Goal: Transaction & Acquisition: Purchase product/service

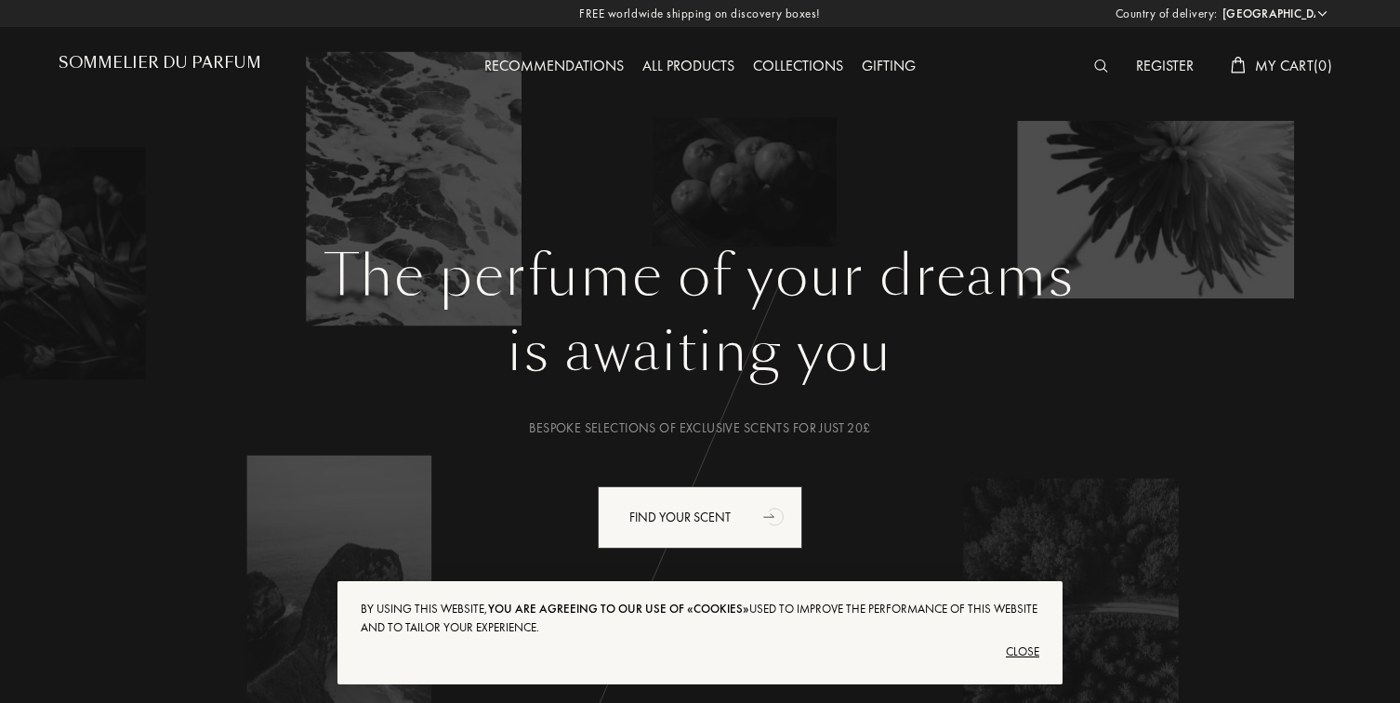
click at [1023, 662] on div "Close" at bounding box center [700, 652] width 679 height 30
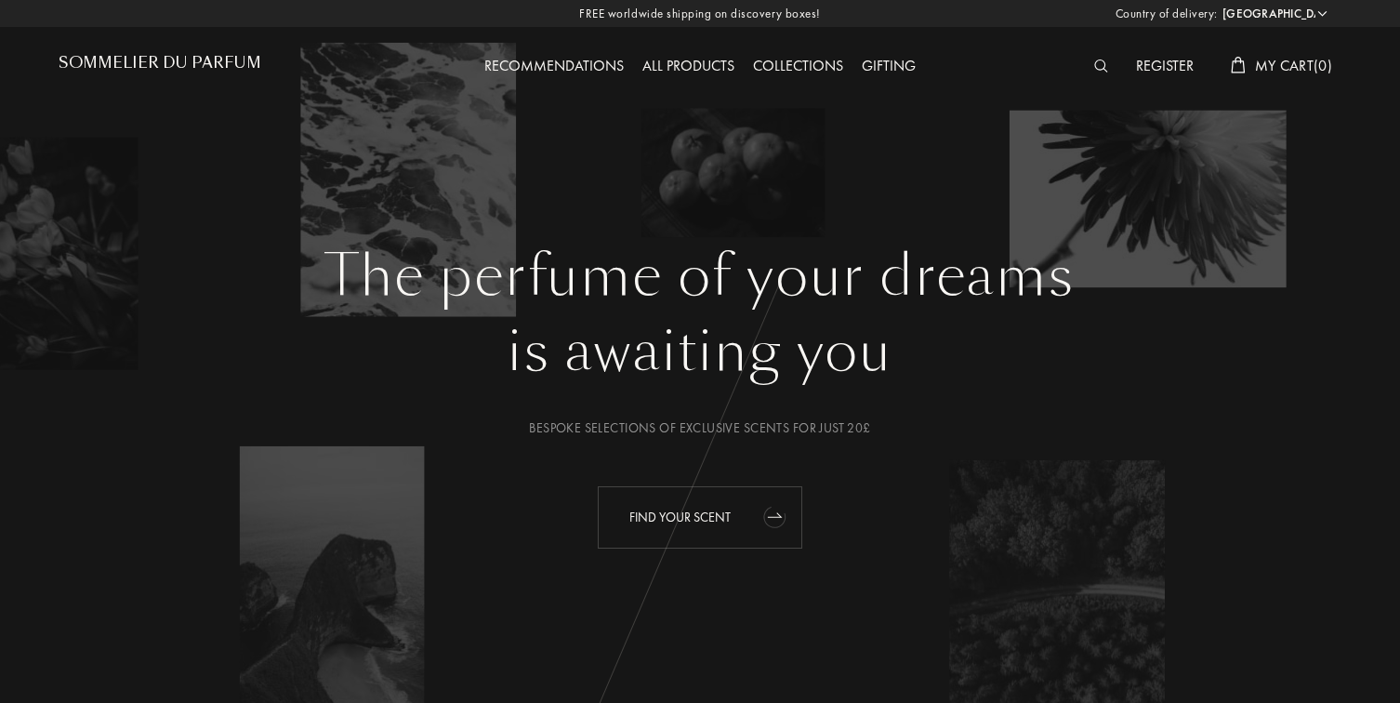
click at [755, 535] on div "Find your scent" at bounding box center [700, 517] width 205 height 62
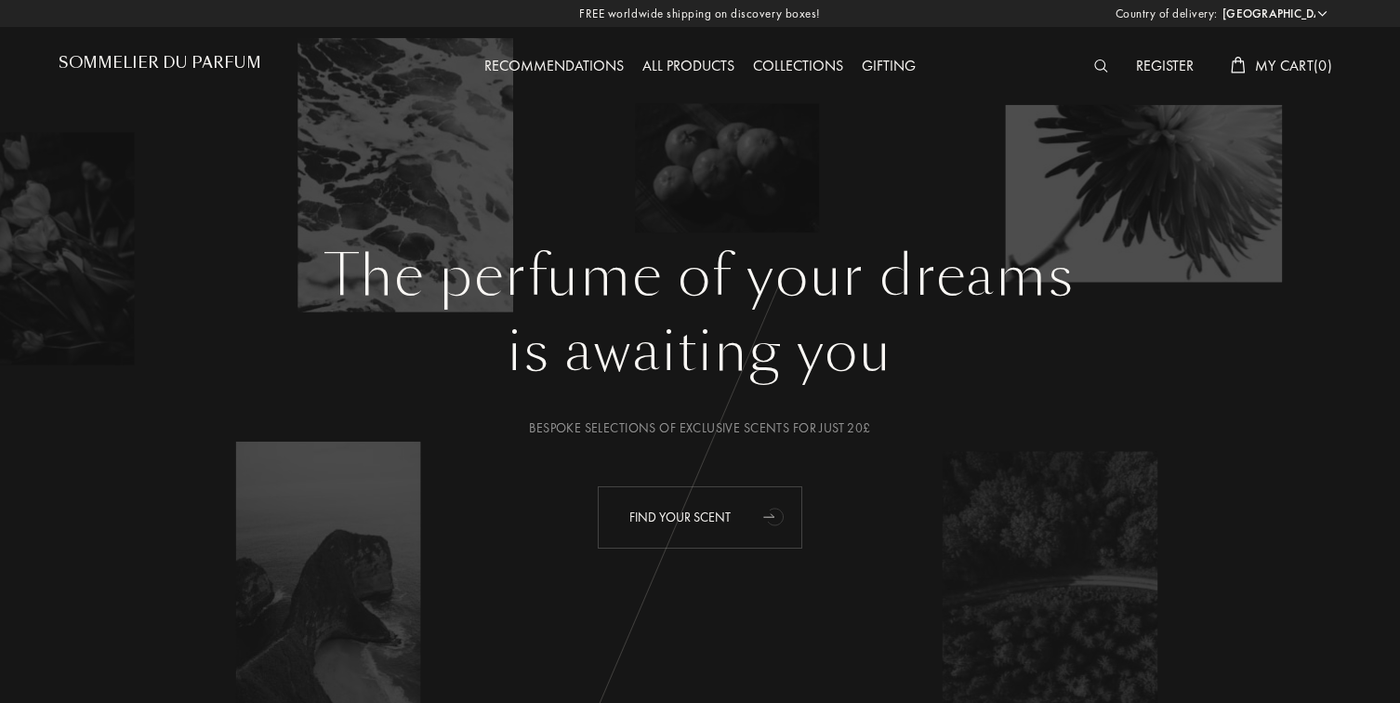
click at [668, 512] on div "Find your scent" at bounding box center [700, 517] width 205 height 62
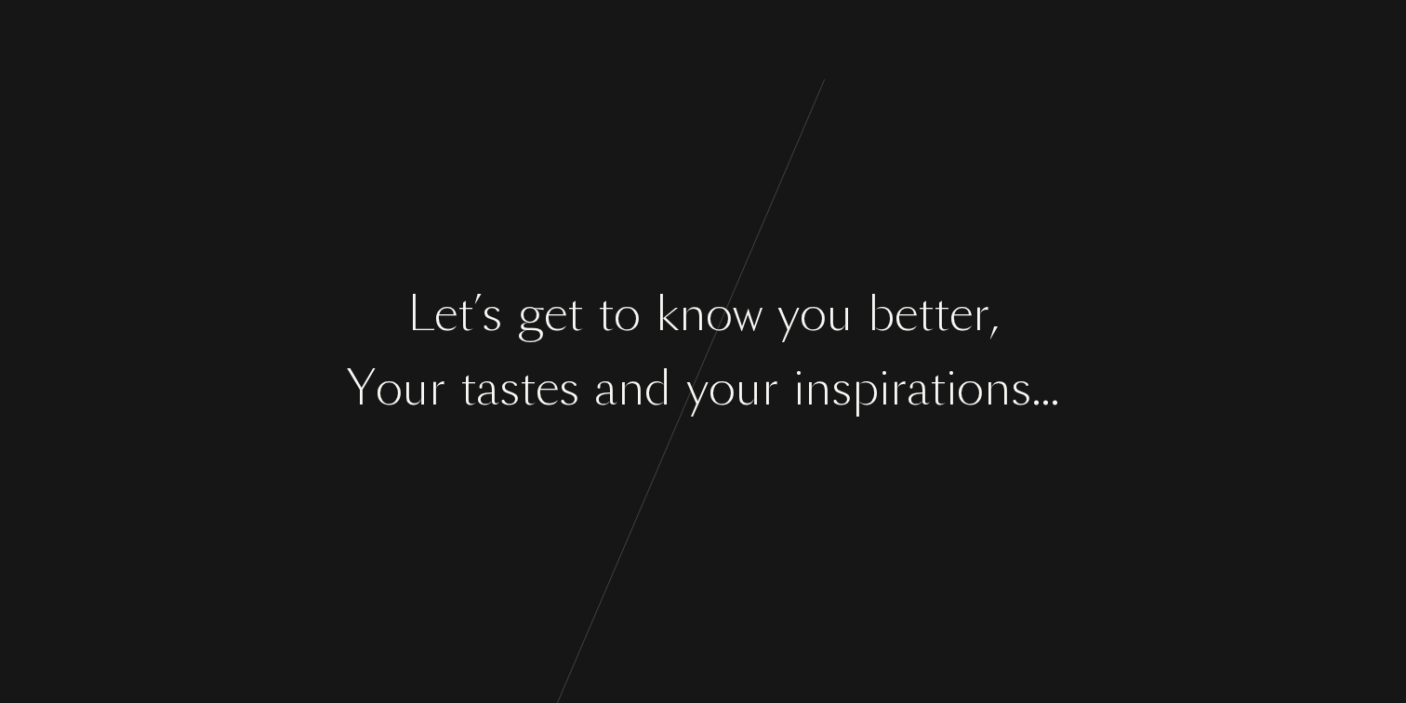
click at [747, 504] on div "L e t ’ s g e t t o k n o w y o u b e t t e r , Y o u r t a s t e s a n d y o u…" at bounding box center [703, 351] width 1406 height 703
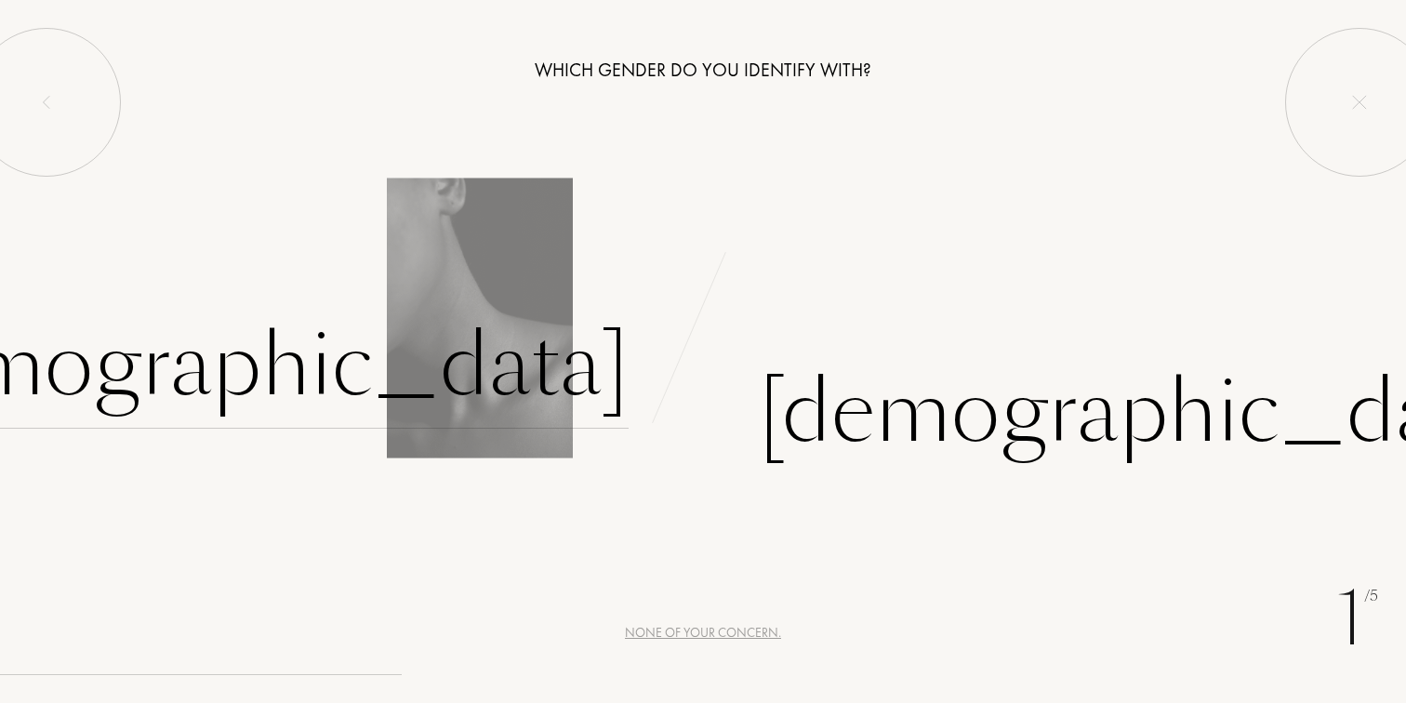
click at [524, 390] on div "Female" at bounding box center [240, 366] width 776 height 126
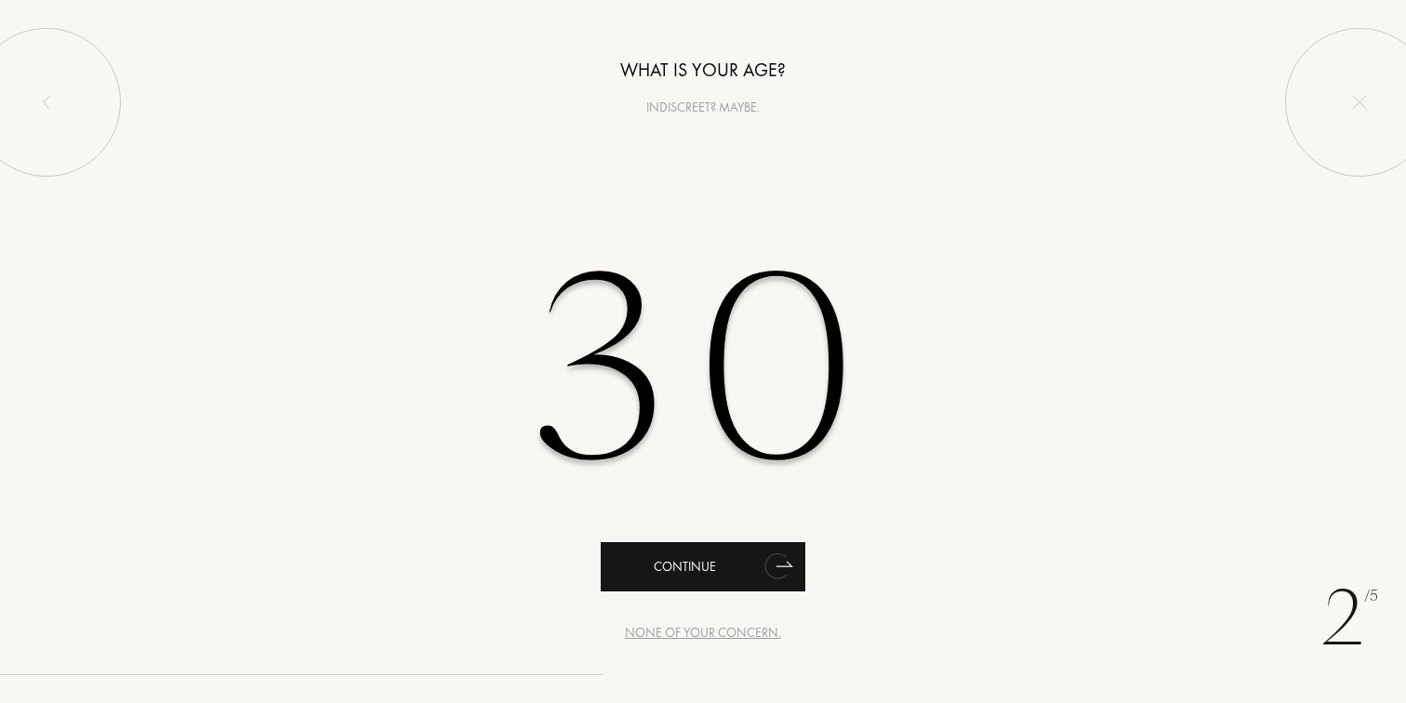
type input "30"
click at [661, 569] on div "Continue" at bounding box center [703, 566] width 205 height 49
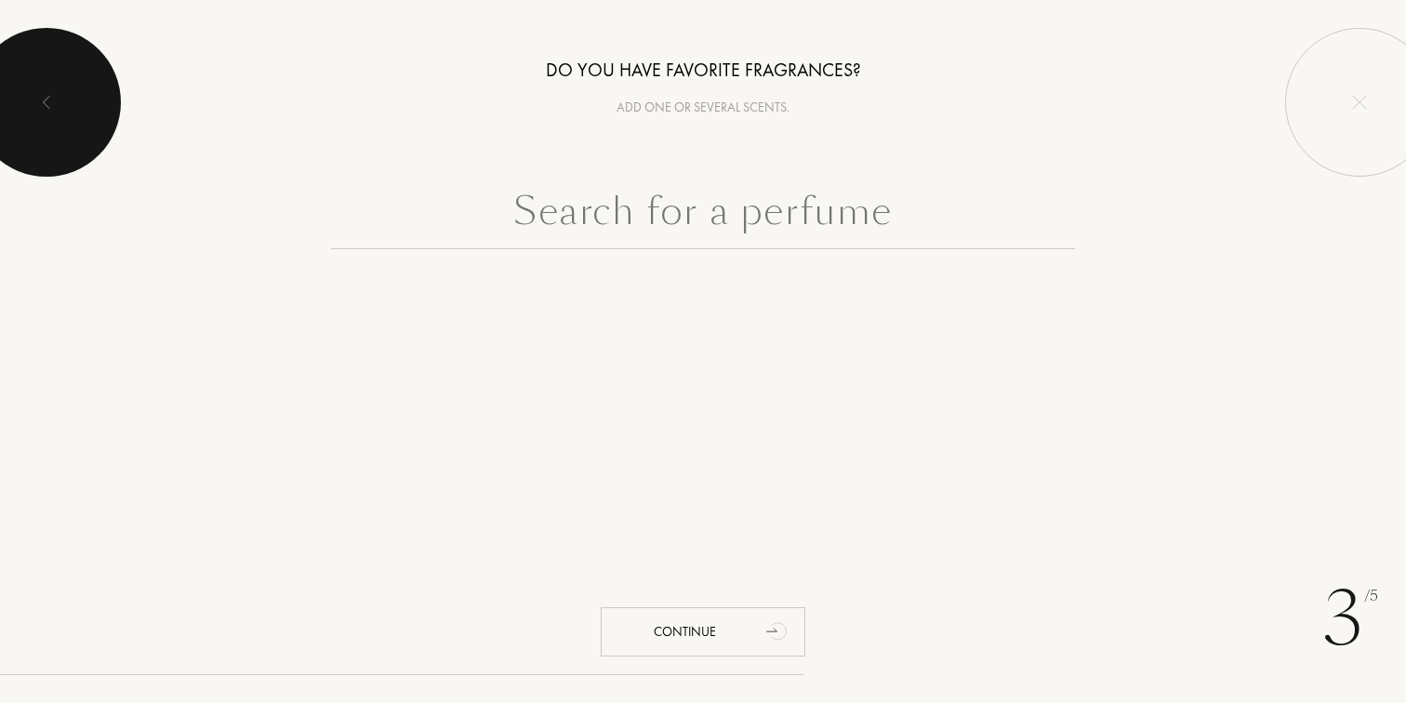
click at [84, 109] on div at bounding box center [46, 102] width 149 height 149
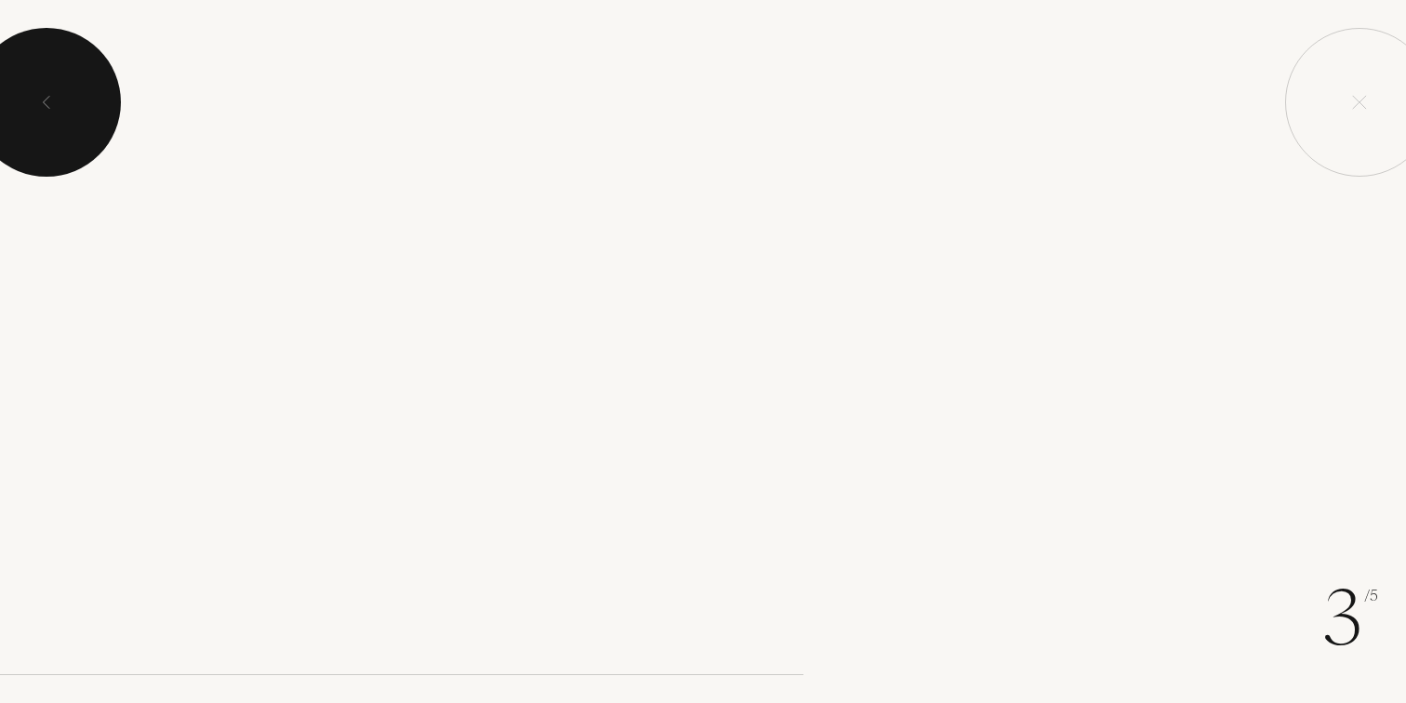
click at [84, 108] on div at bounding box center [46, 102] width 149 height 149
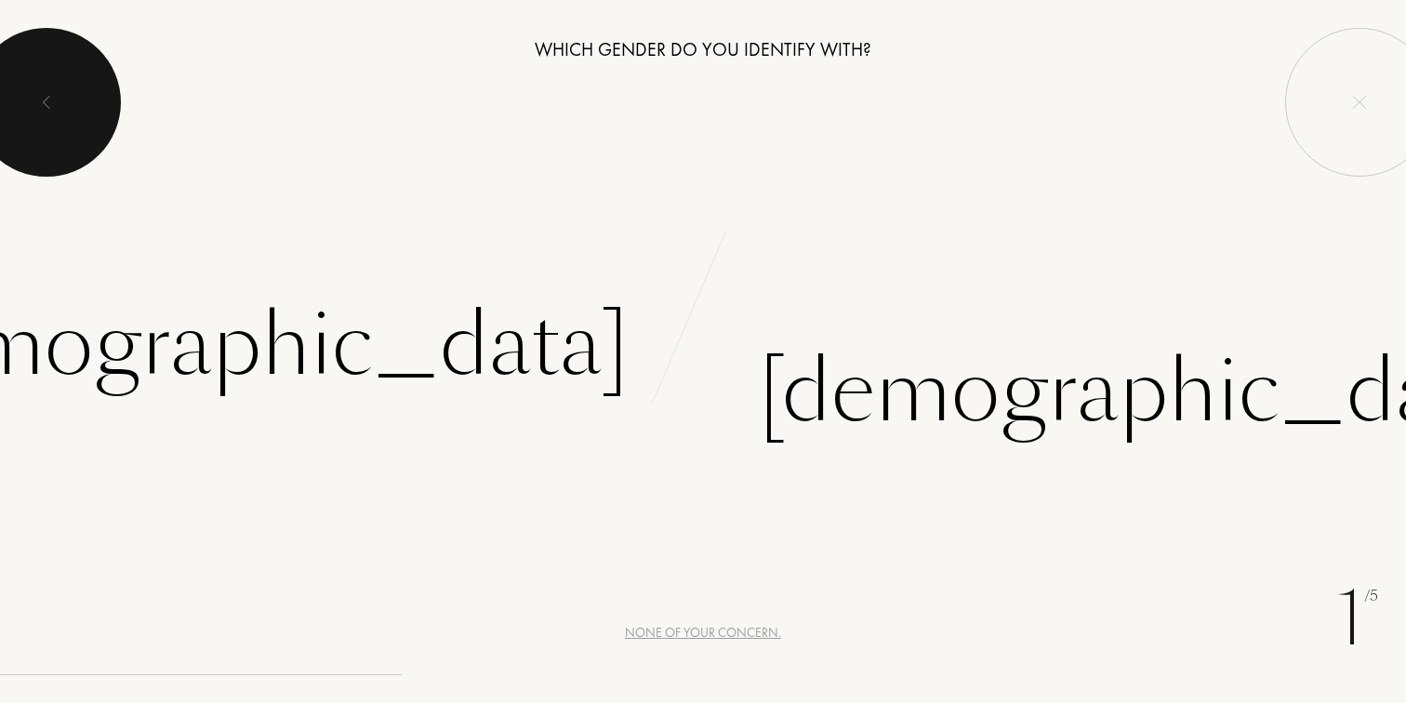
scroll to position [0, 0]
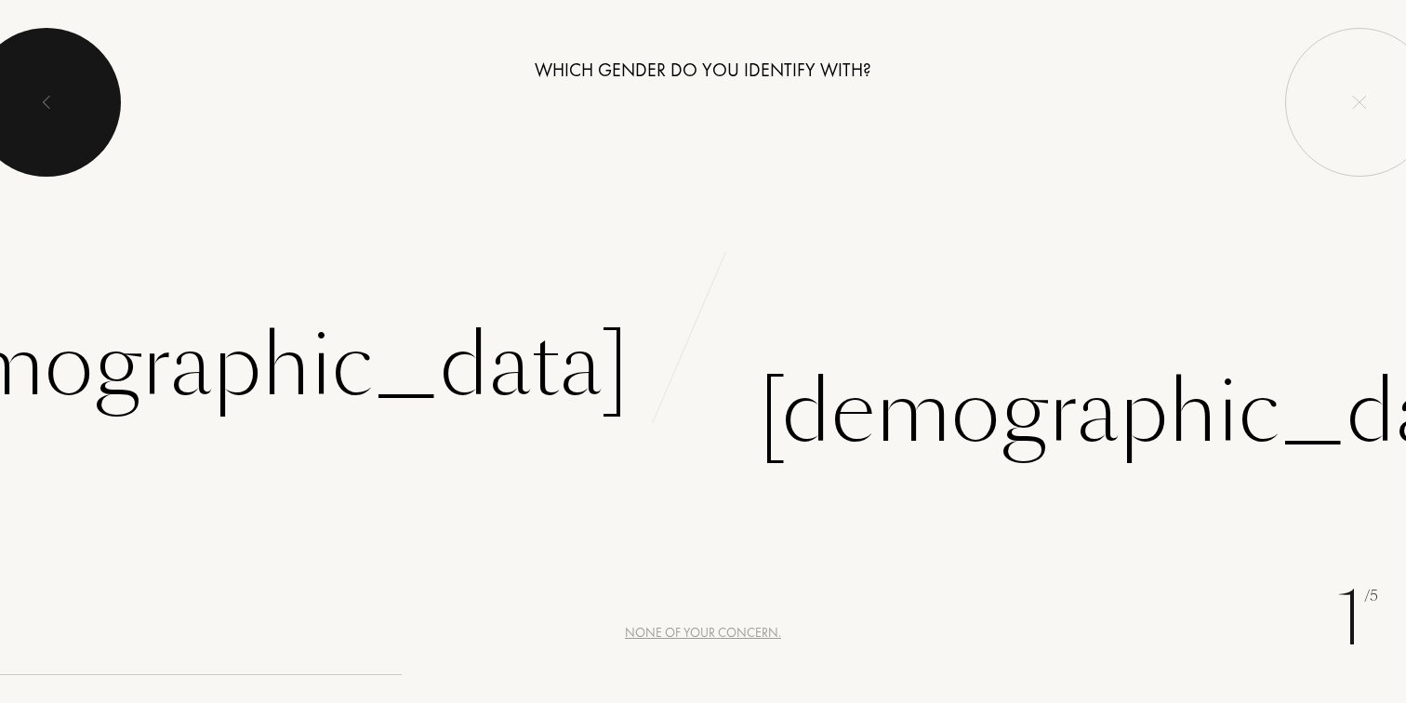
click at [60, 125] on div at bounding box center [46, 102] width 149 height 149
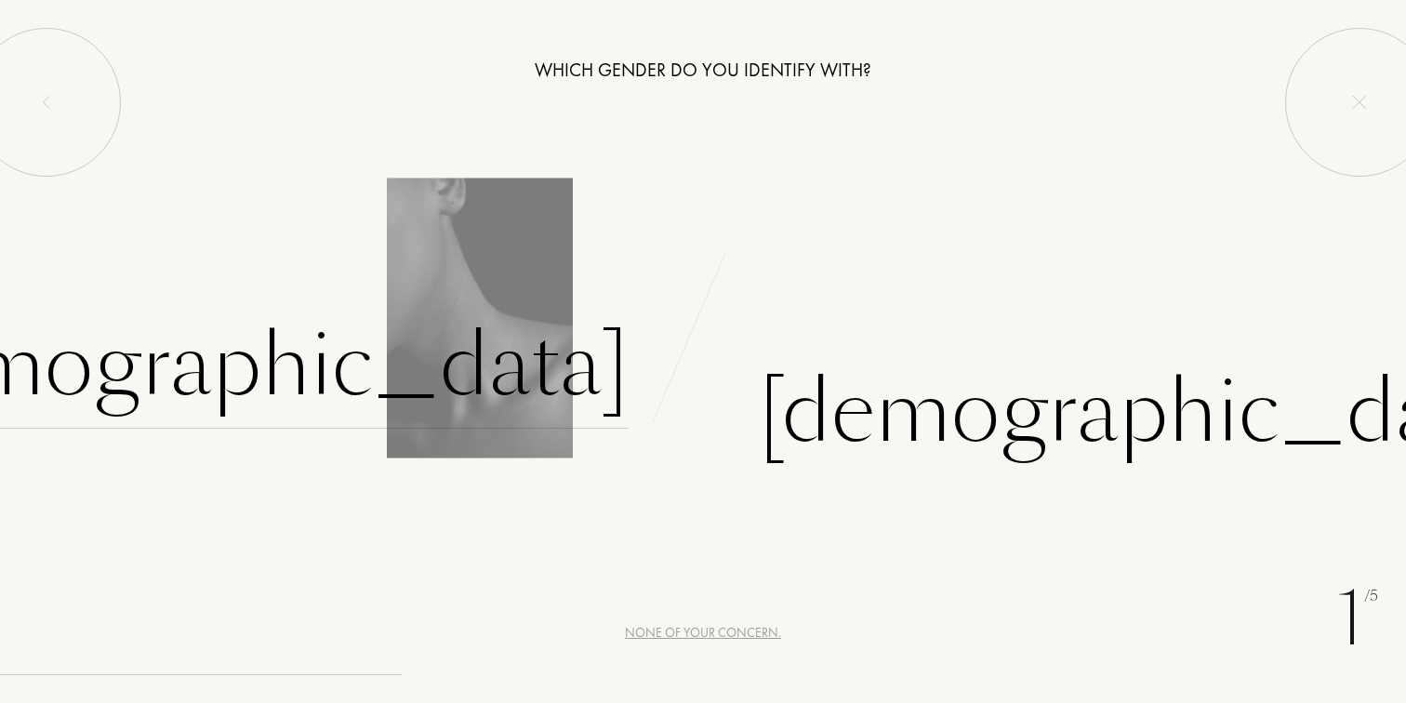
click at [564, 351] on div "Female" at bounding box center [240, 366] width 776 height 126
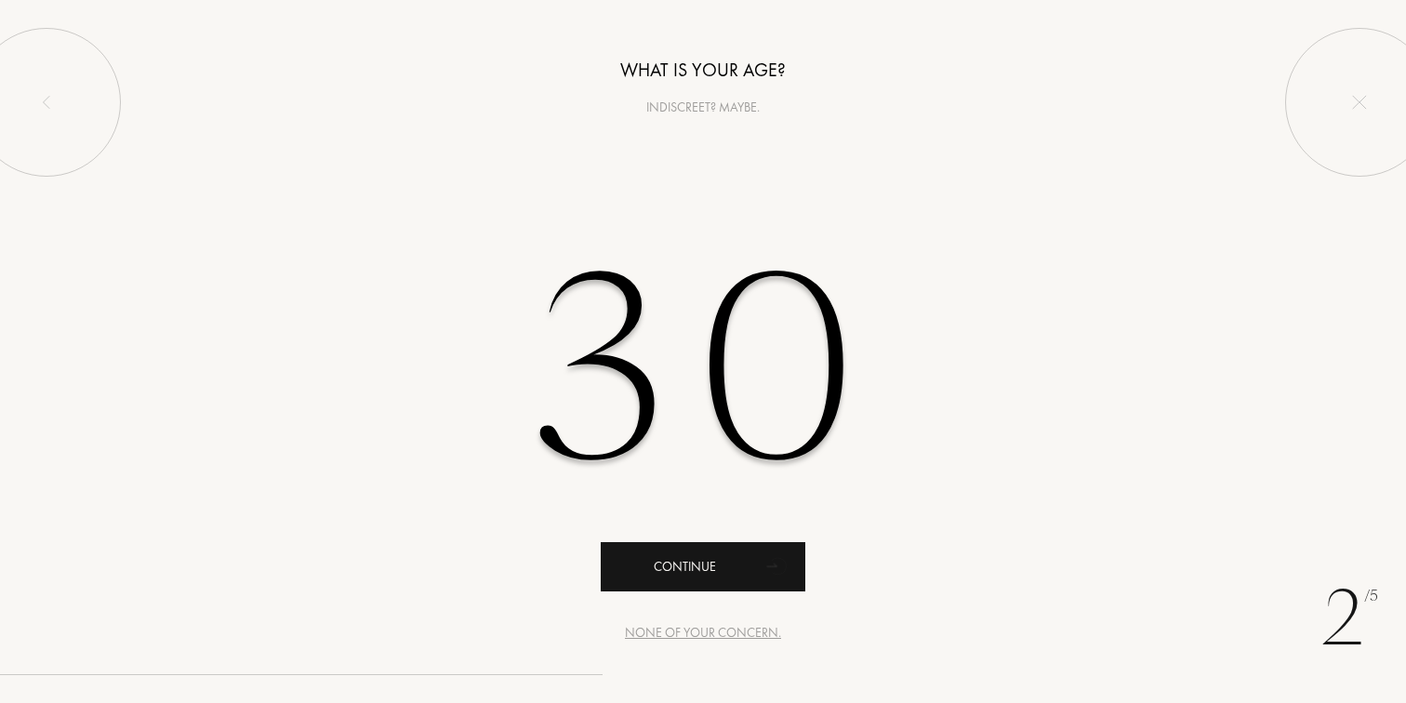
type input "30"
click at [777, 547] on icon "animation" at bounding box center [778, 565] width 37 height 37
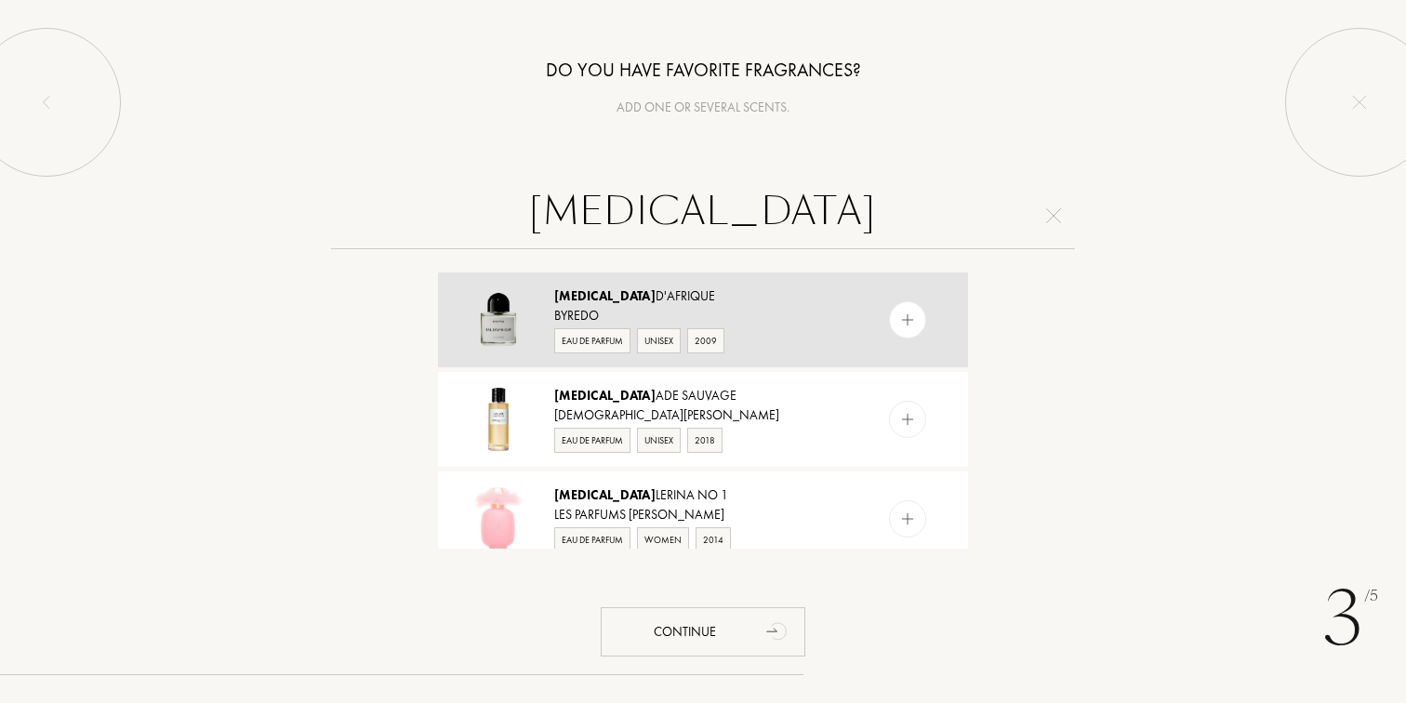
type input "bal"
click at [908, 326] on img at bounding box center [908, 320] width 18 height 18
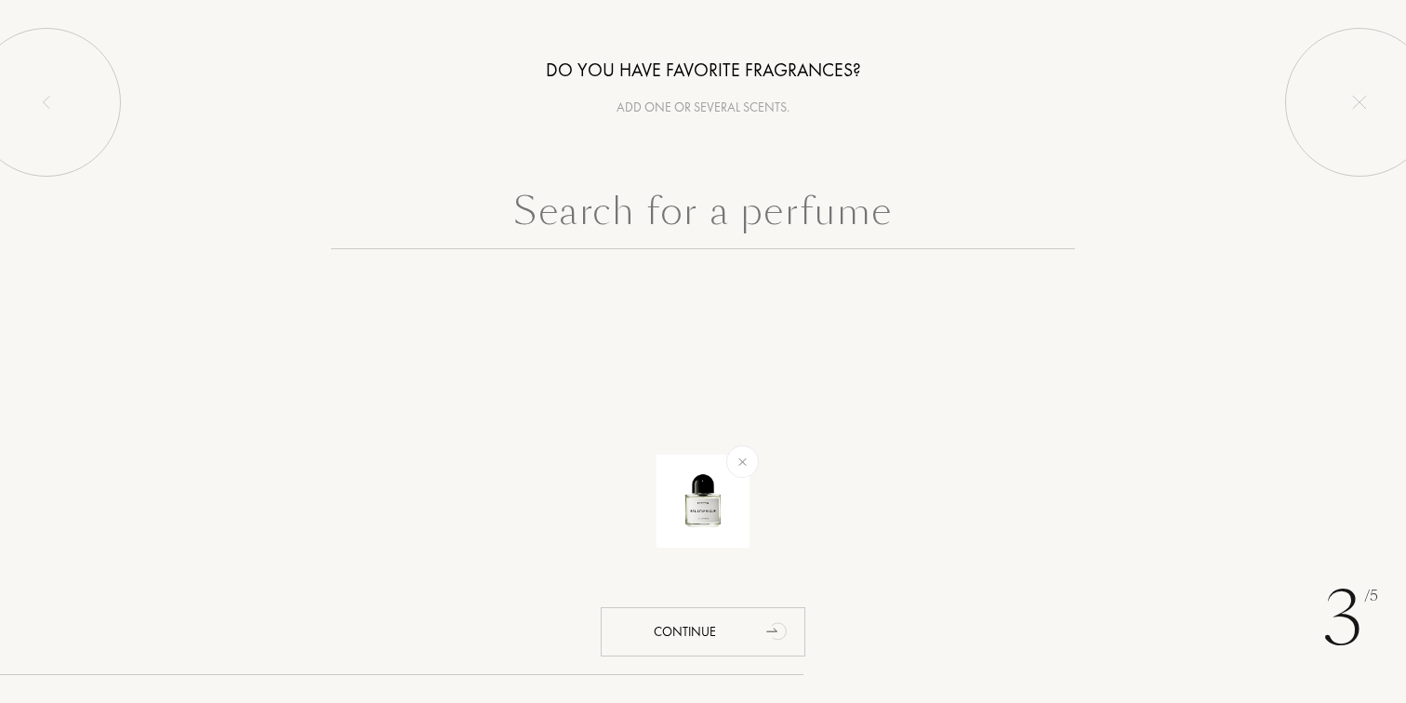
click at [829, 219] on input "text" at bounding box center [703, 215] width 744 height 67
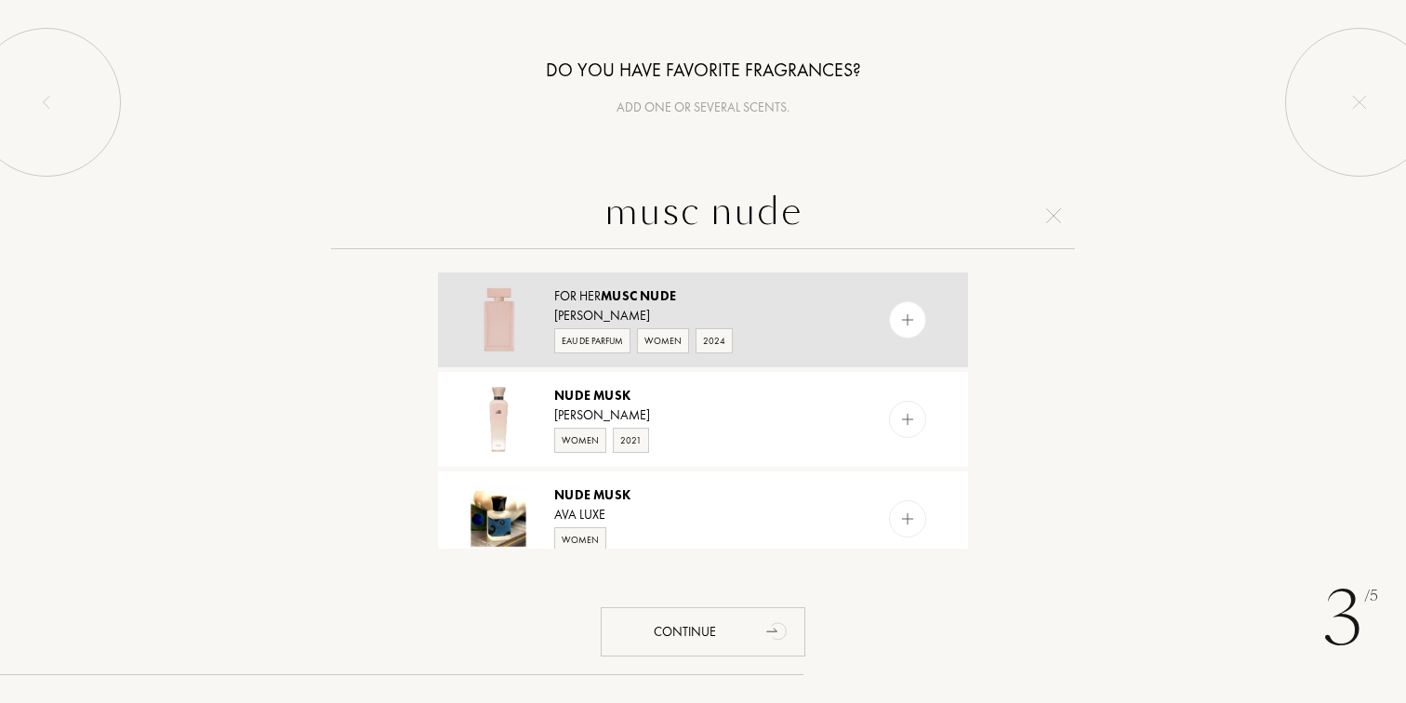
type input "musc nude"
click at [917, 317] on div at bounding box center [907, 319] width 37 height 37
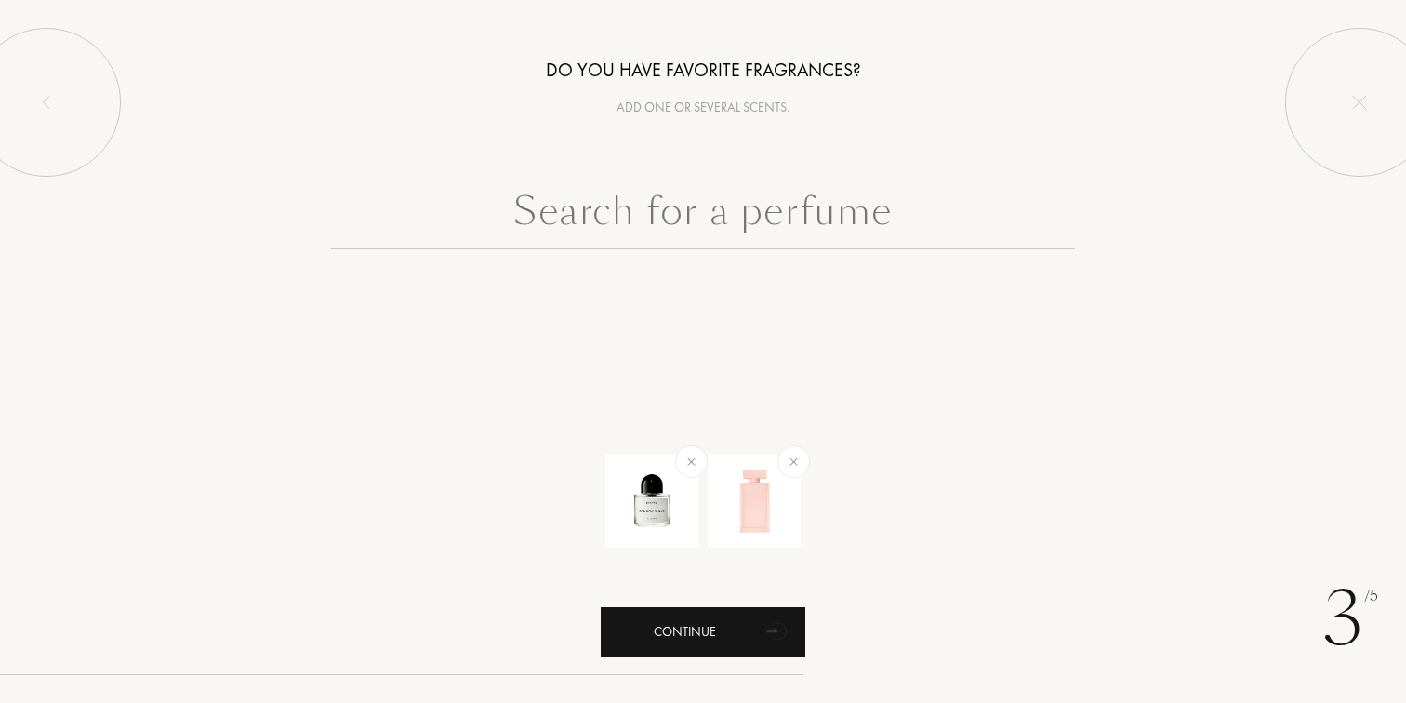
click at [729, 642] on div "Continue" at bounding box center [703, 631] width 205 height 49
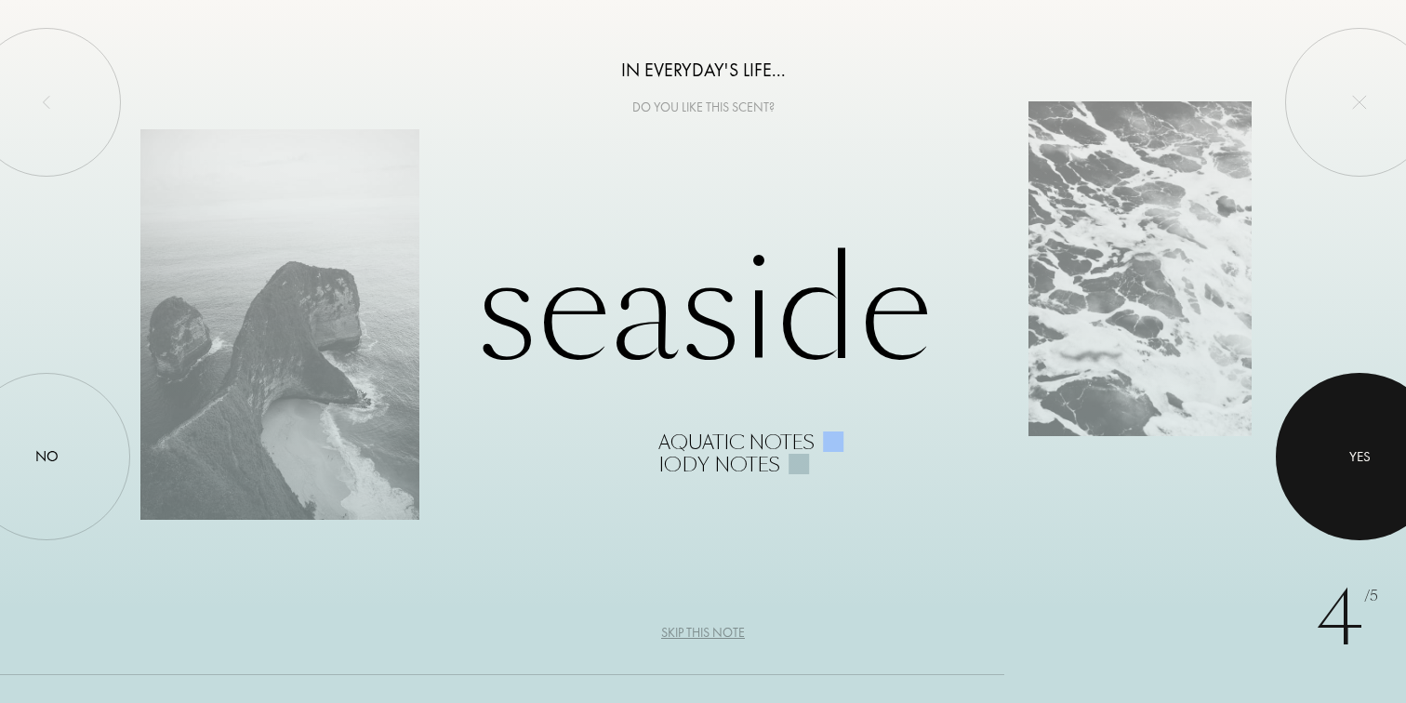
click at [1305, 466] on div at bounding box center [1359, 456] width 167 height 167
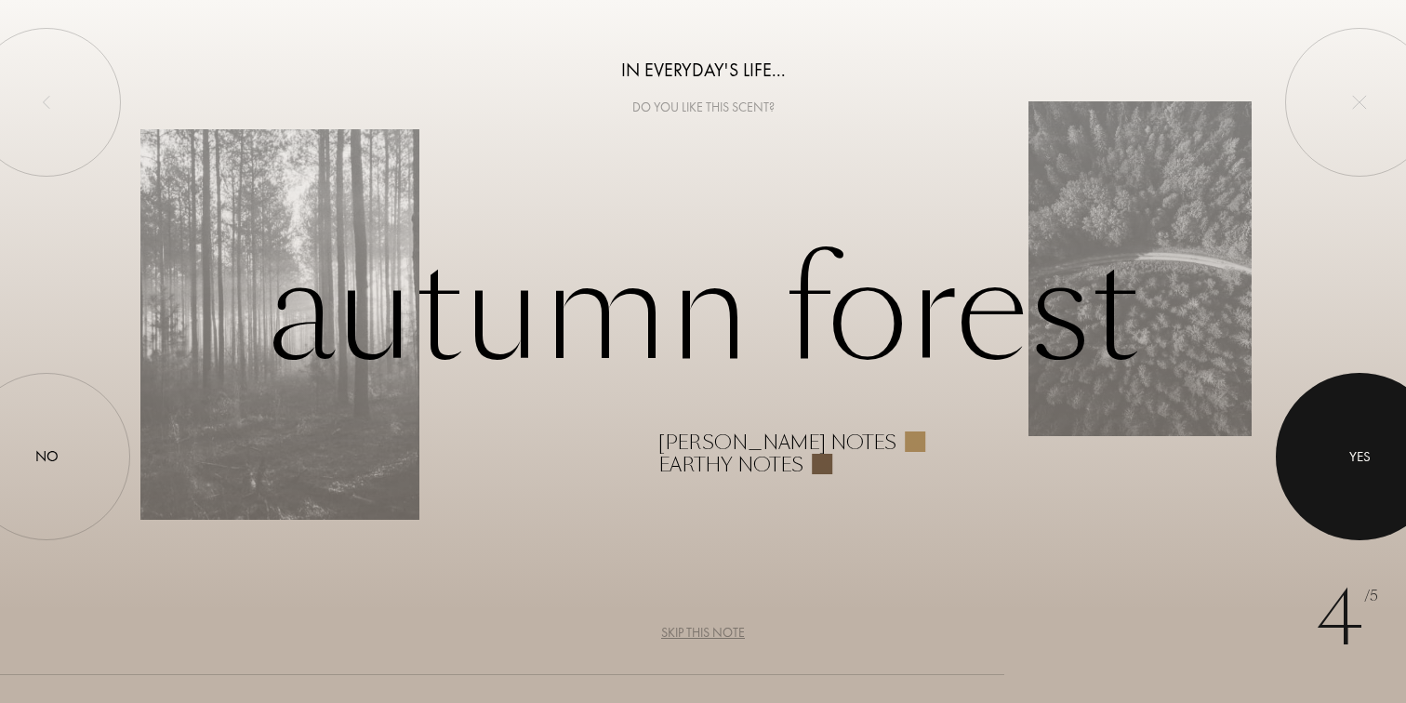
click at [1305, 466] on div at bounding box center [1359, 456] width 167 height 167
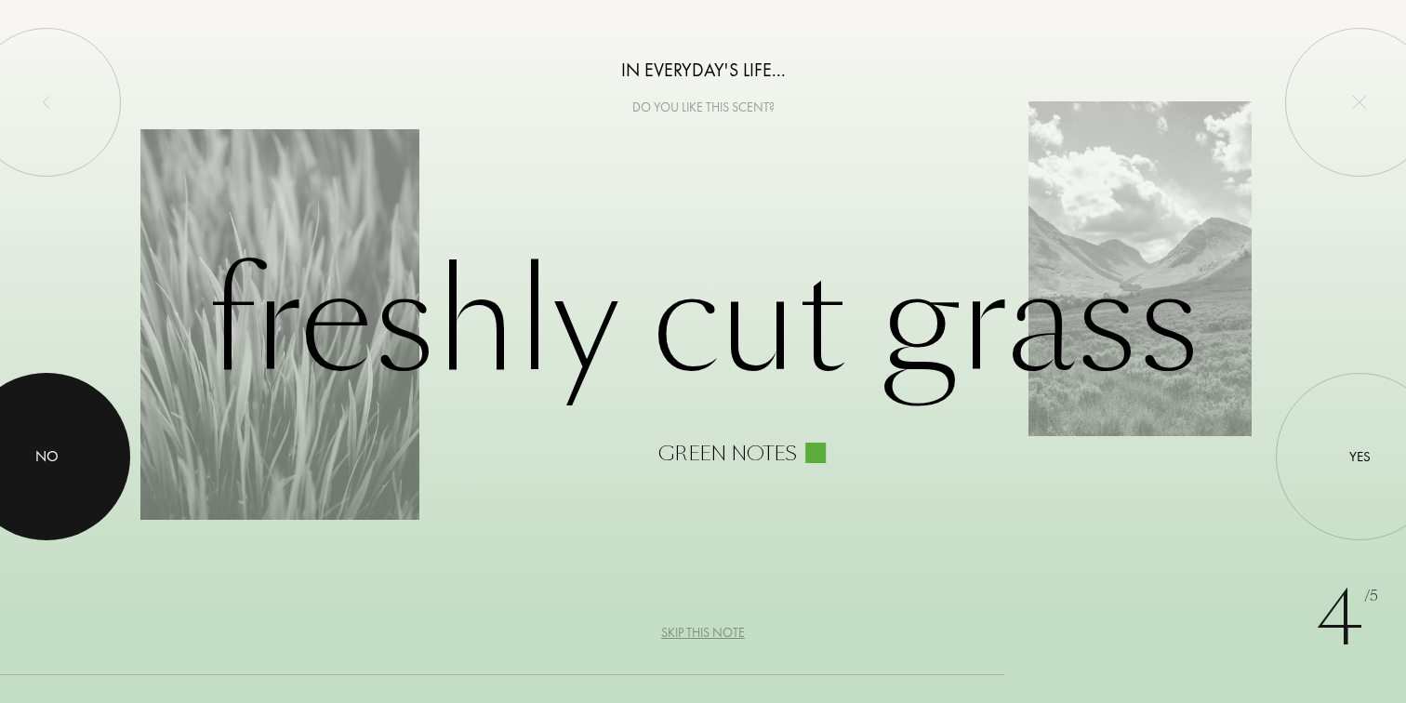
click at [64, 417] on div "No" at bounding box center [46, 456] width 167 height 167
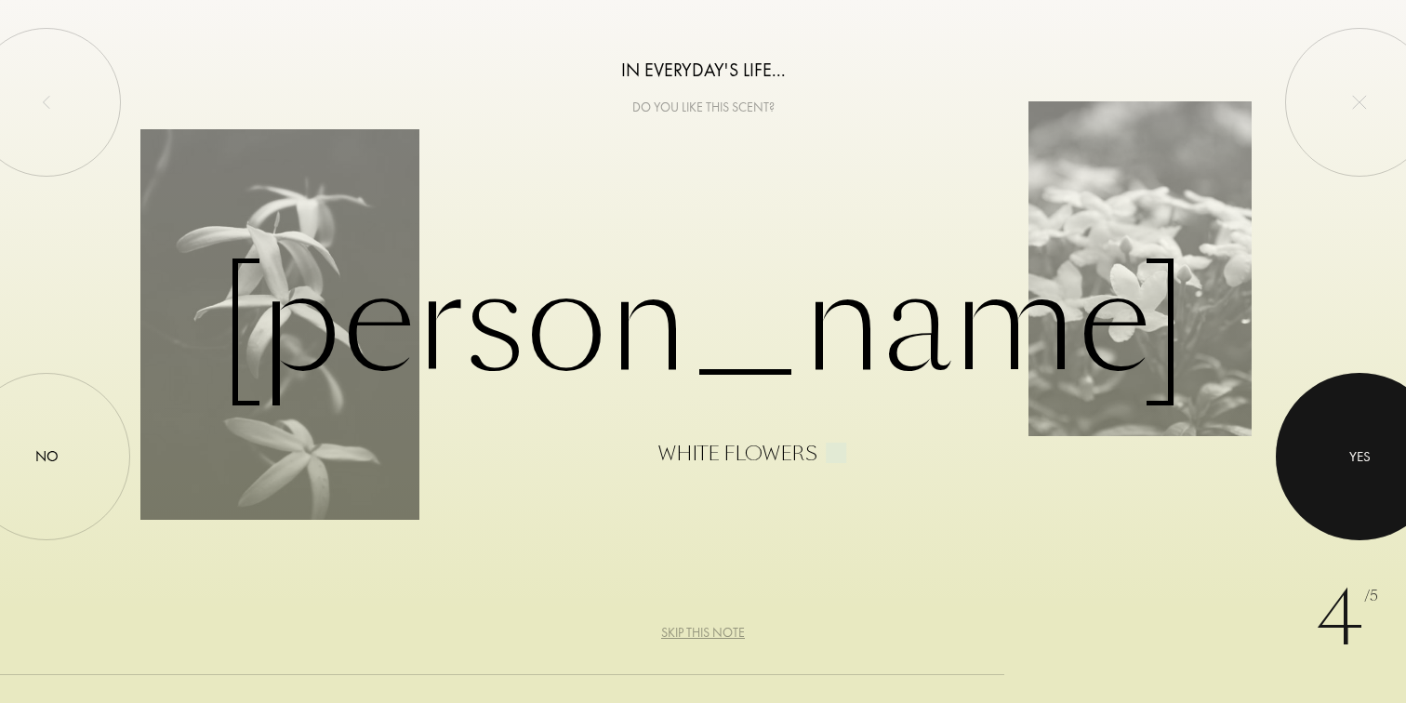
click at [1357, 456] on div "Yes" at bounding box center [1359, 456] width 21 height 21
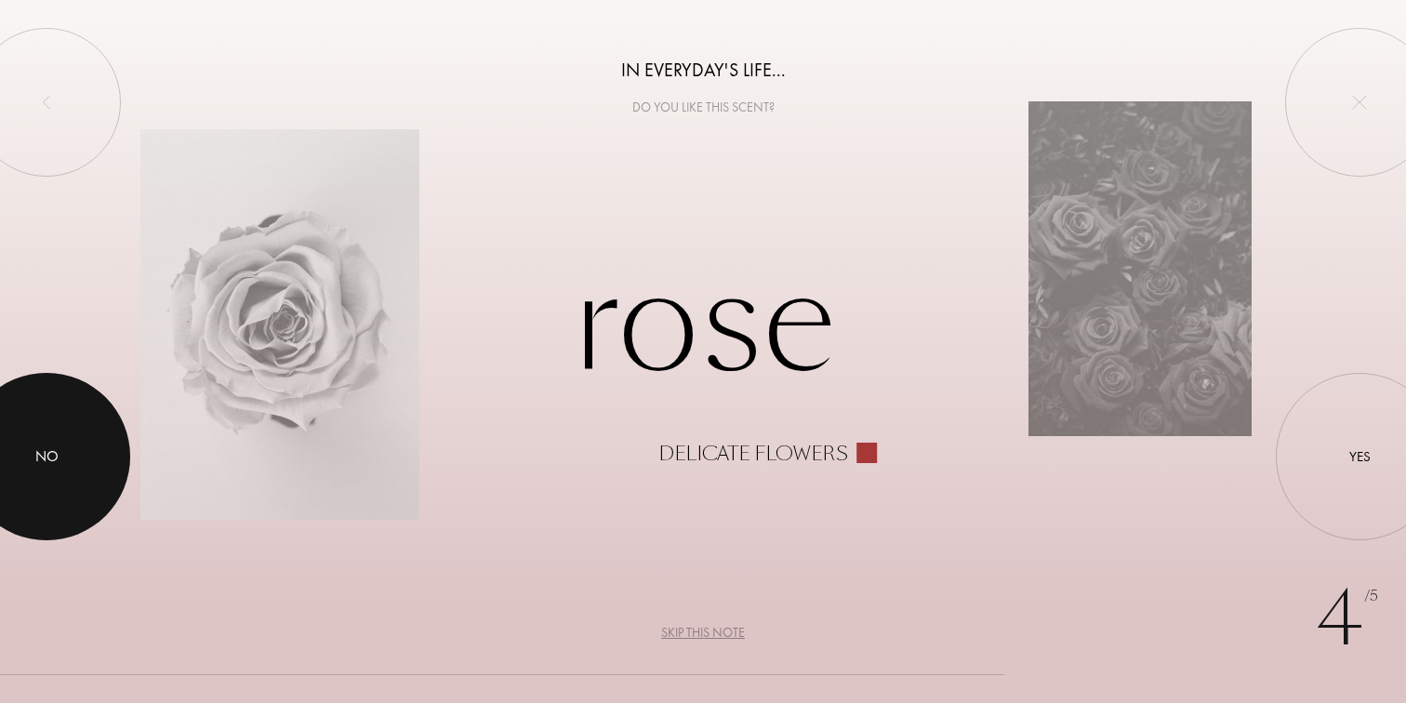
click at [86, 432] on div "No" at bounding box center [46, 456] width 167 height 167
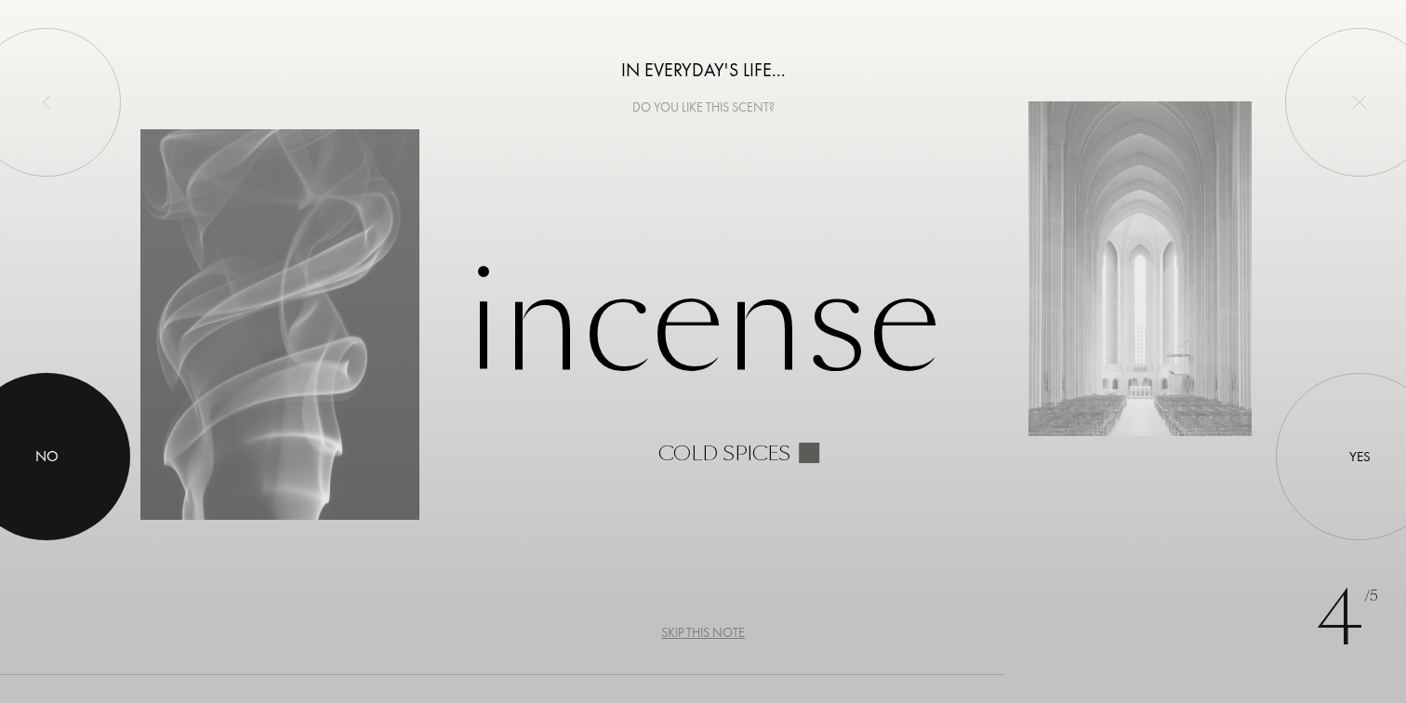
click at [3, 494] on div at bounding box center [46, 456] width 167 height 167
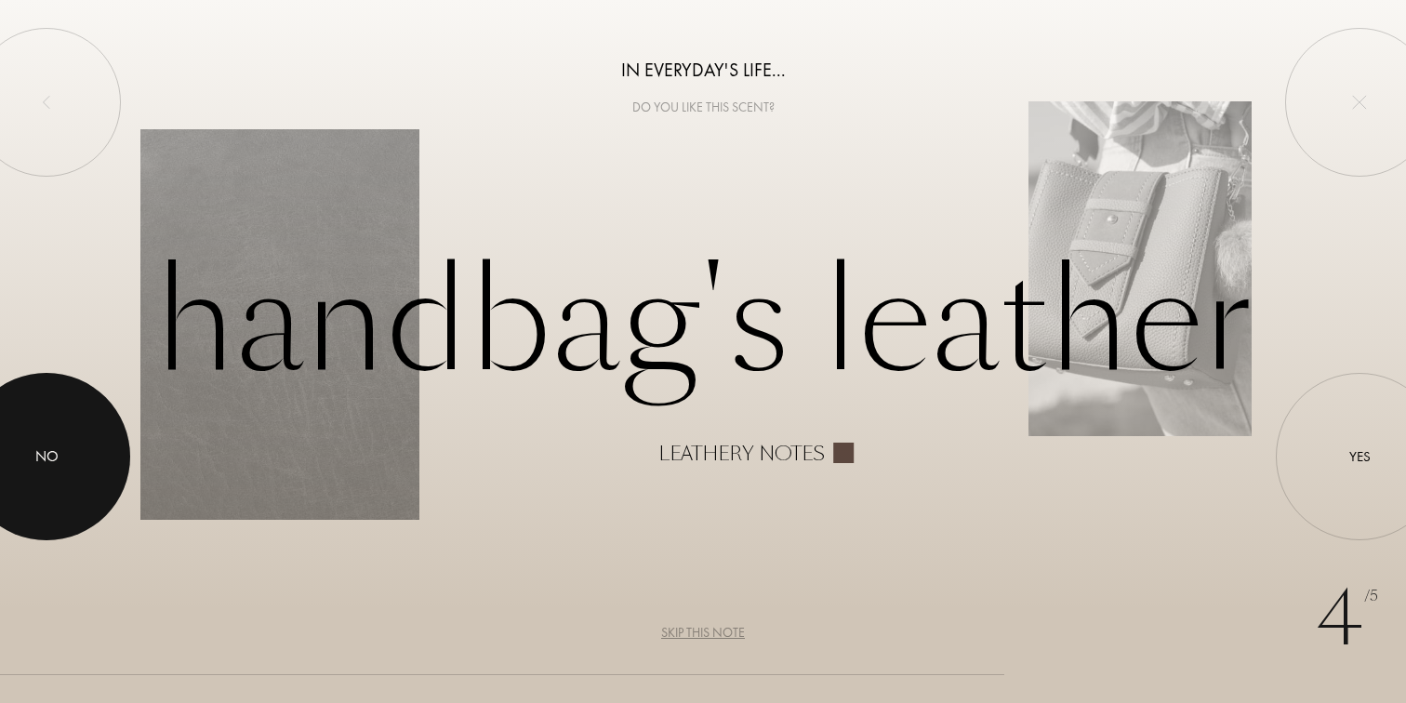
click at [50, 446] on div "No" at bounding box center [46, 456] width 23 height 22
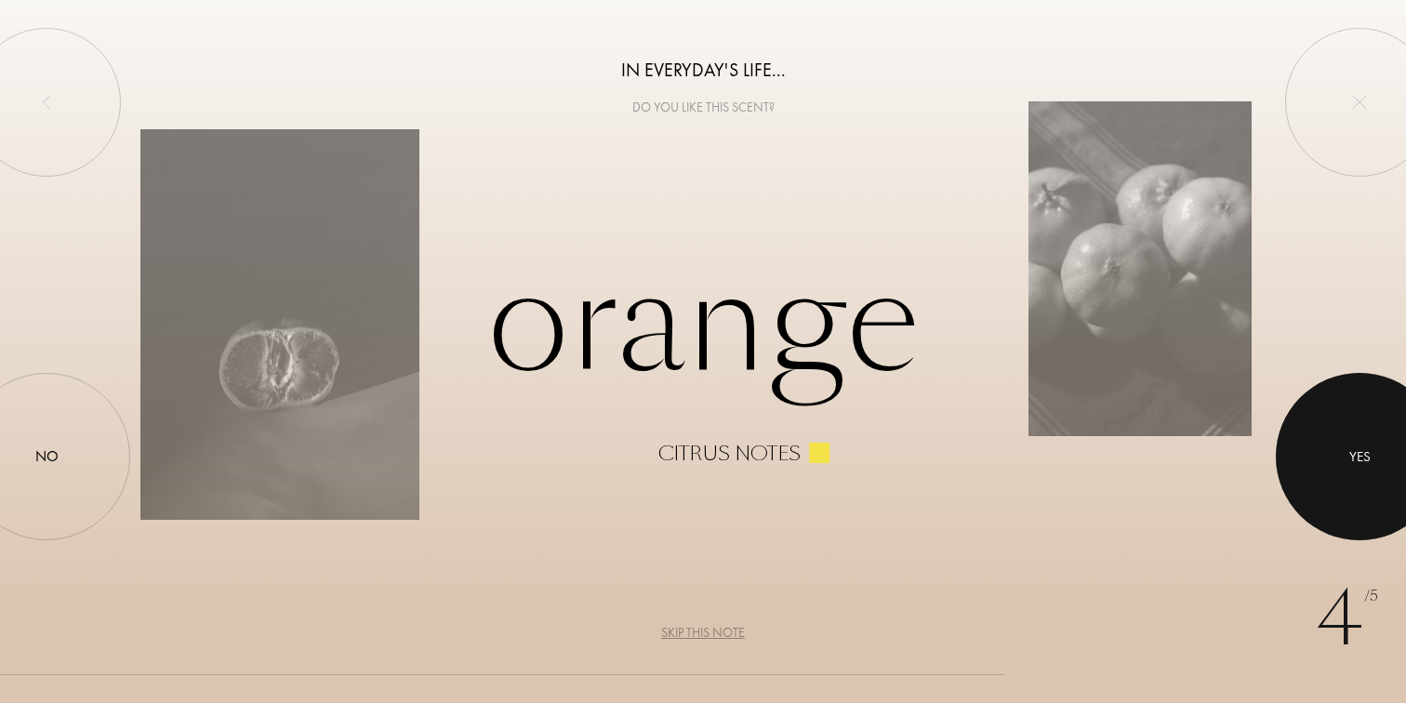
click at [1363, 399] on div "Yes" at bounding box center [1359, 456] width 167 height 167
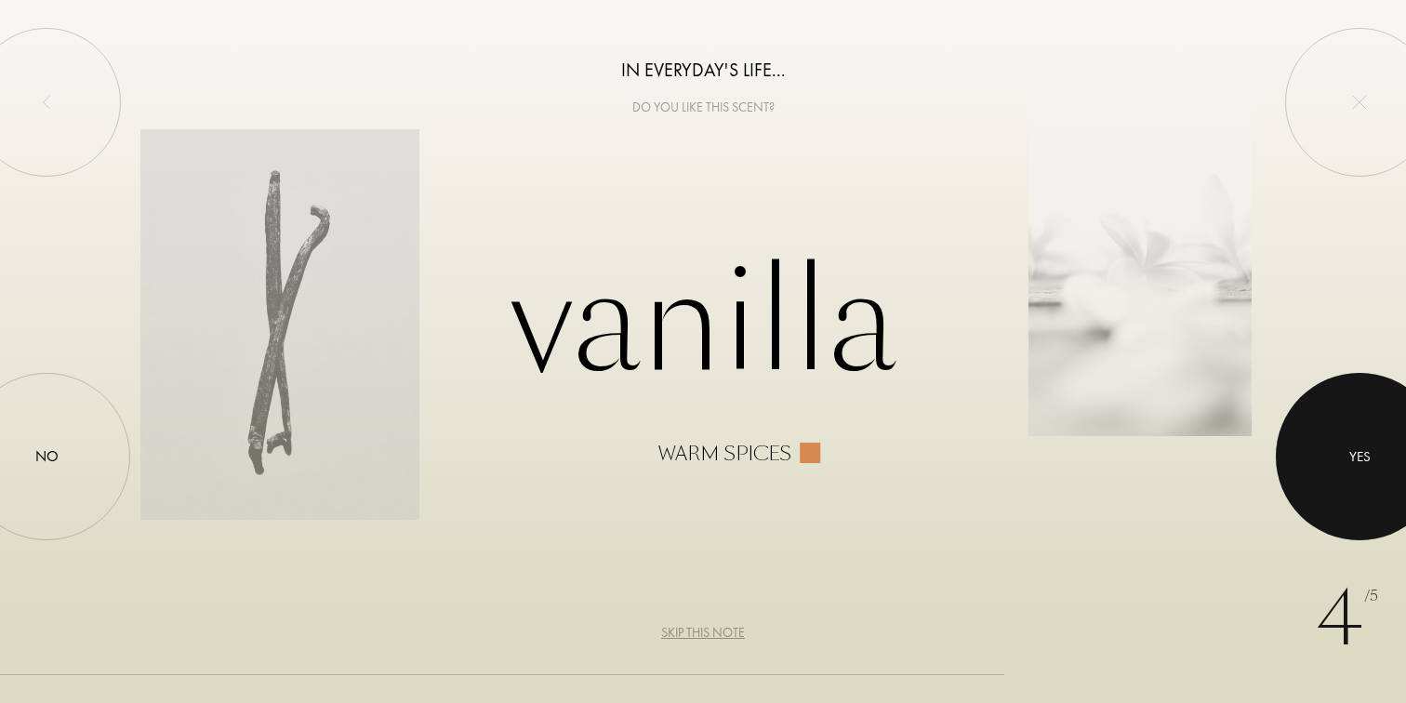
click at [1371, 508] on div at bounding box center [1359, 456] width 167 height 167
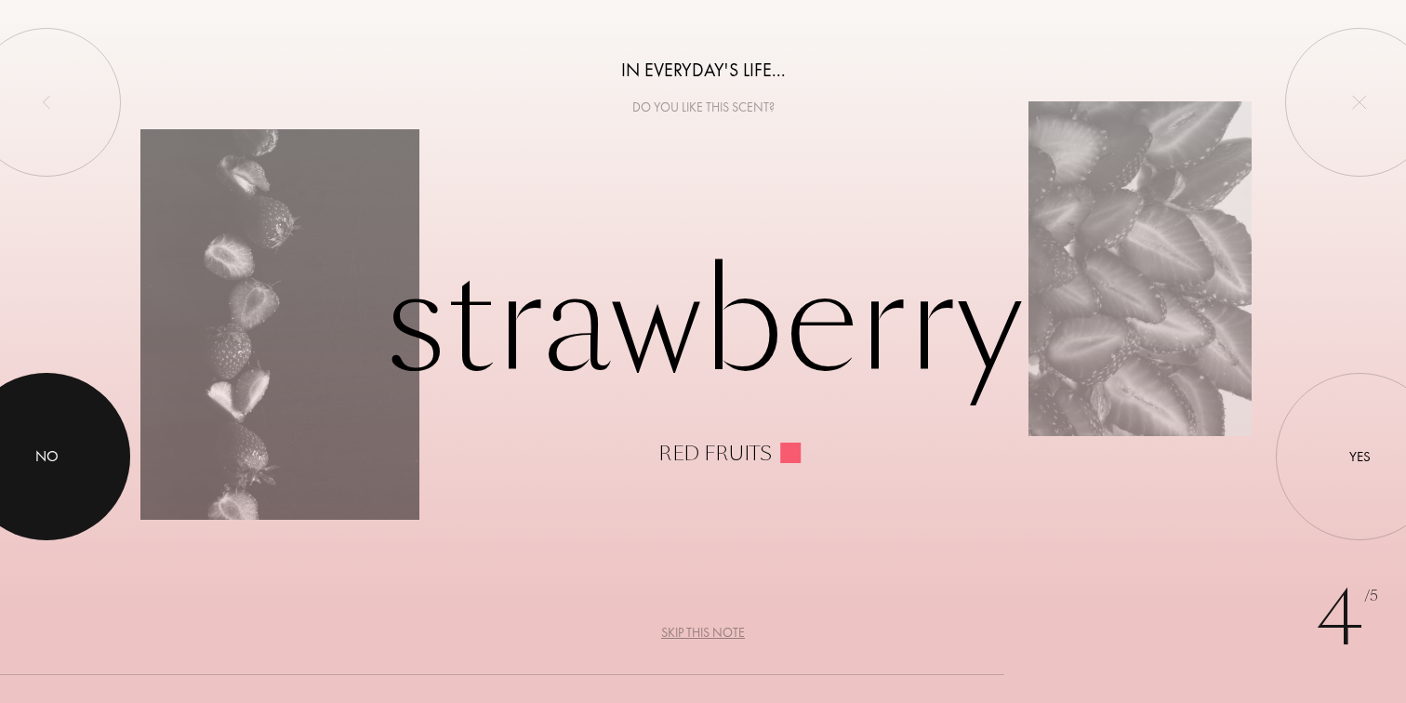
click at [81, 439] on div at bounding box center [46, 456] width 167 height 167
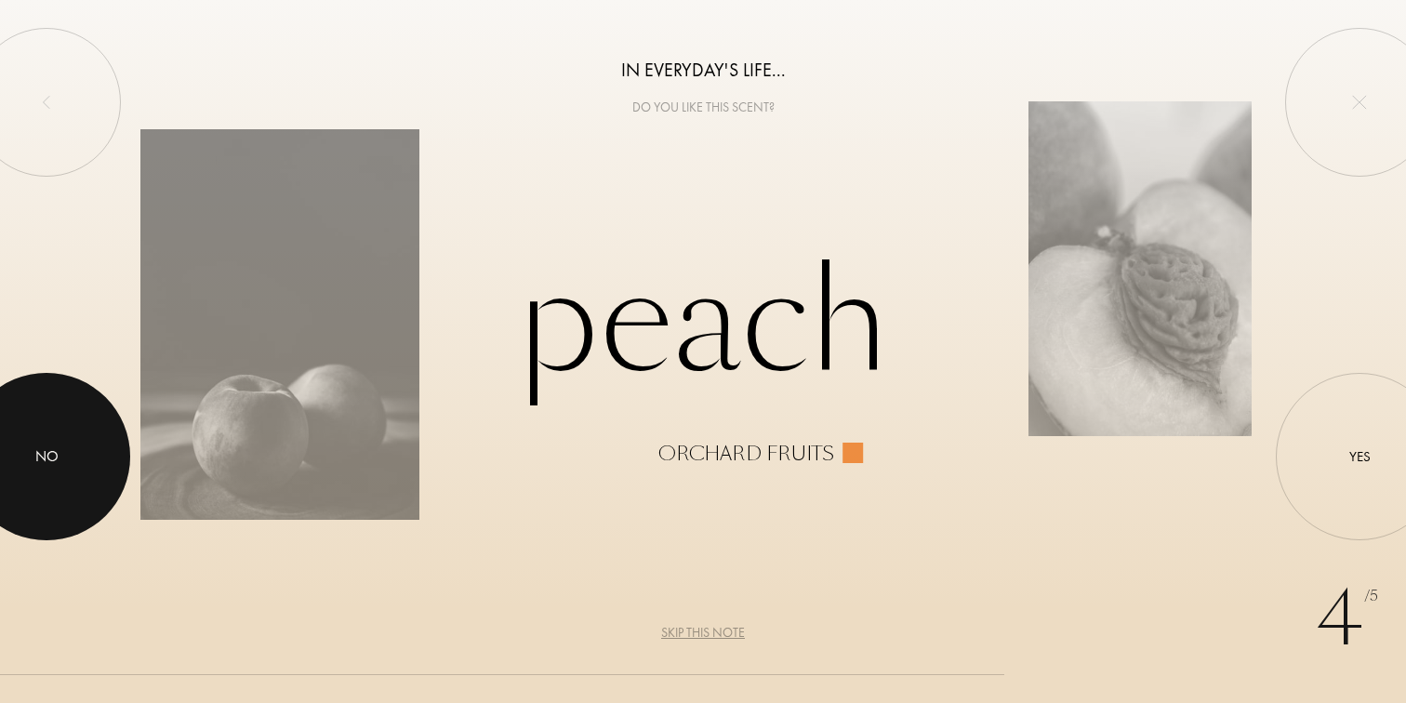
click at [19, 480] on div at bounding box center [46, 456] width 167 height 167
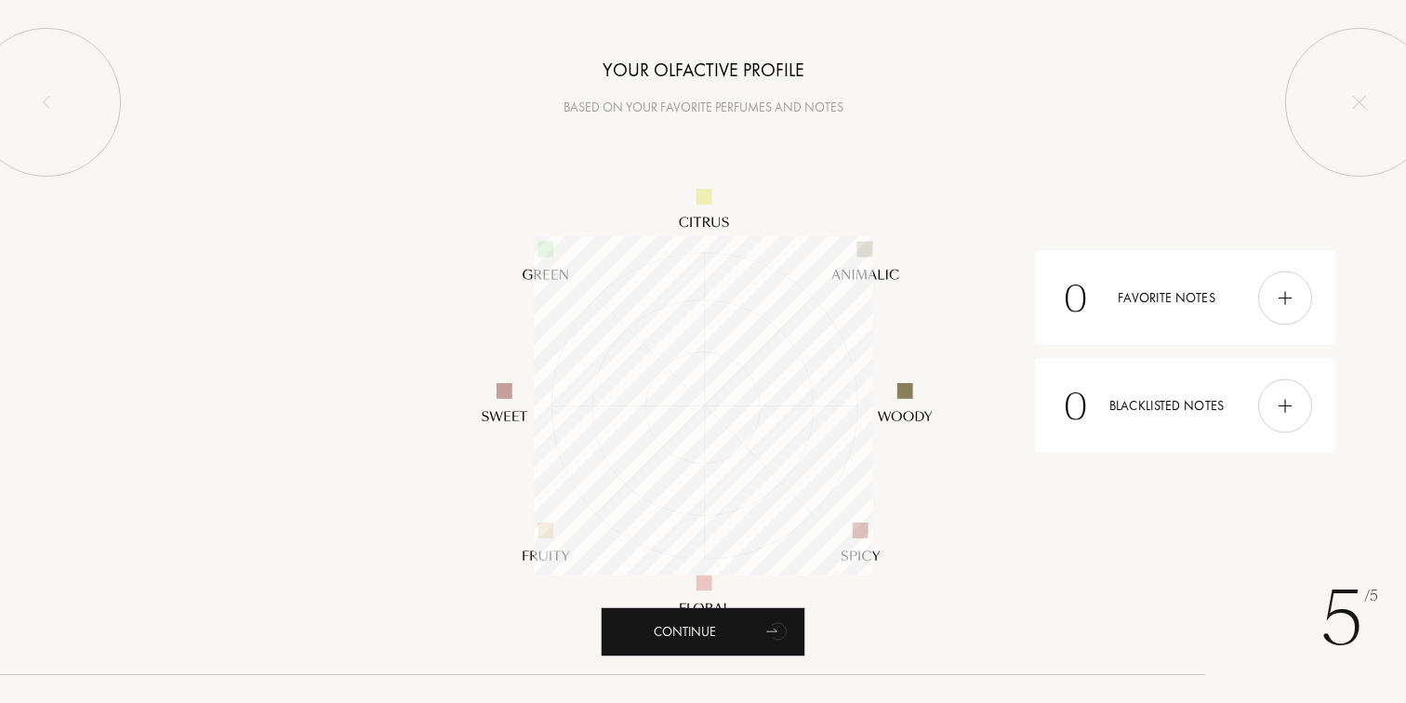
scroll to position [339, 339]
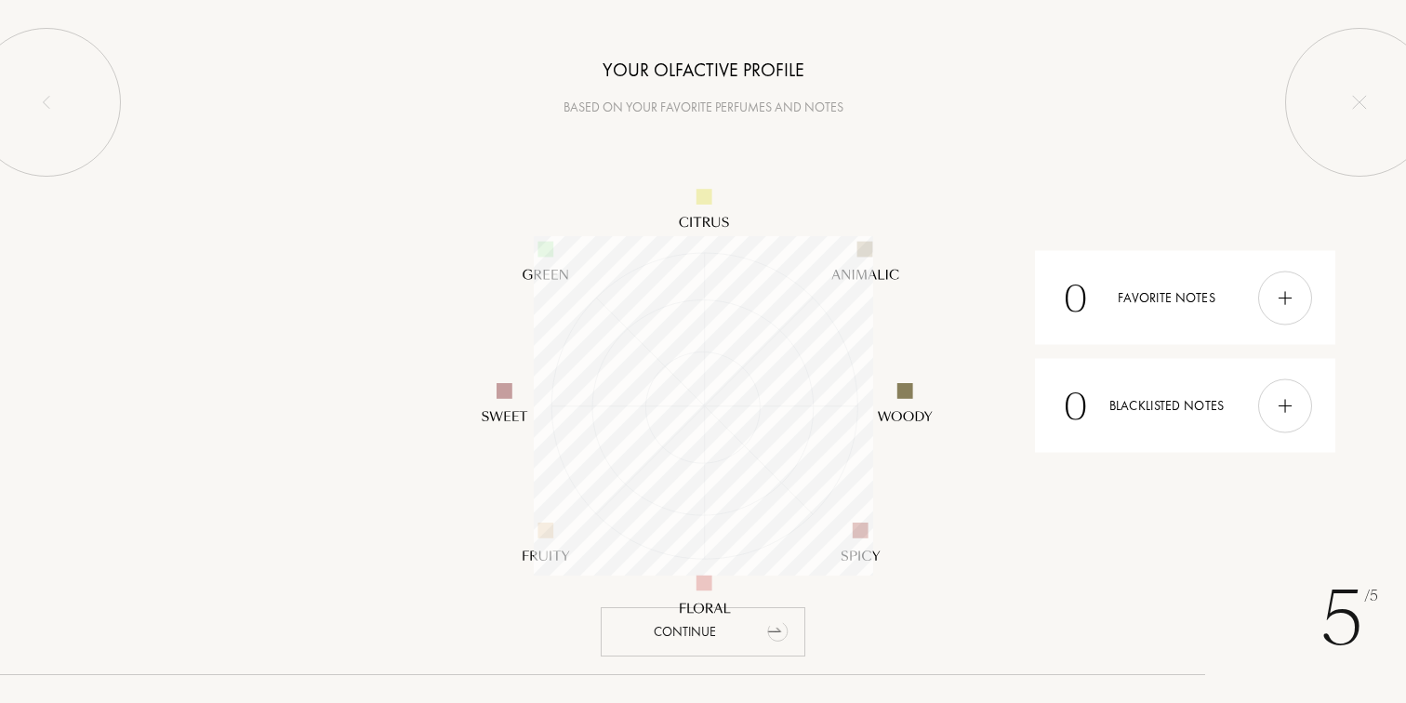
click at [768, 632] on icon "animation" at bounding box center [777, 633] width 21 height 20
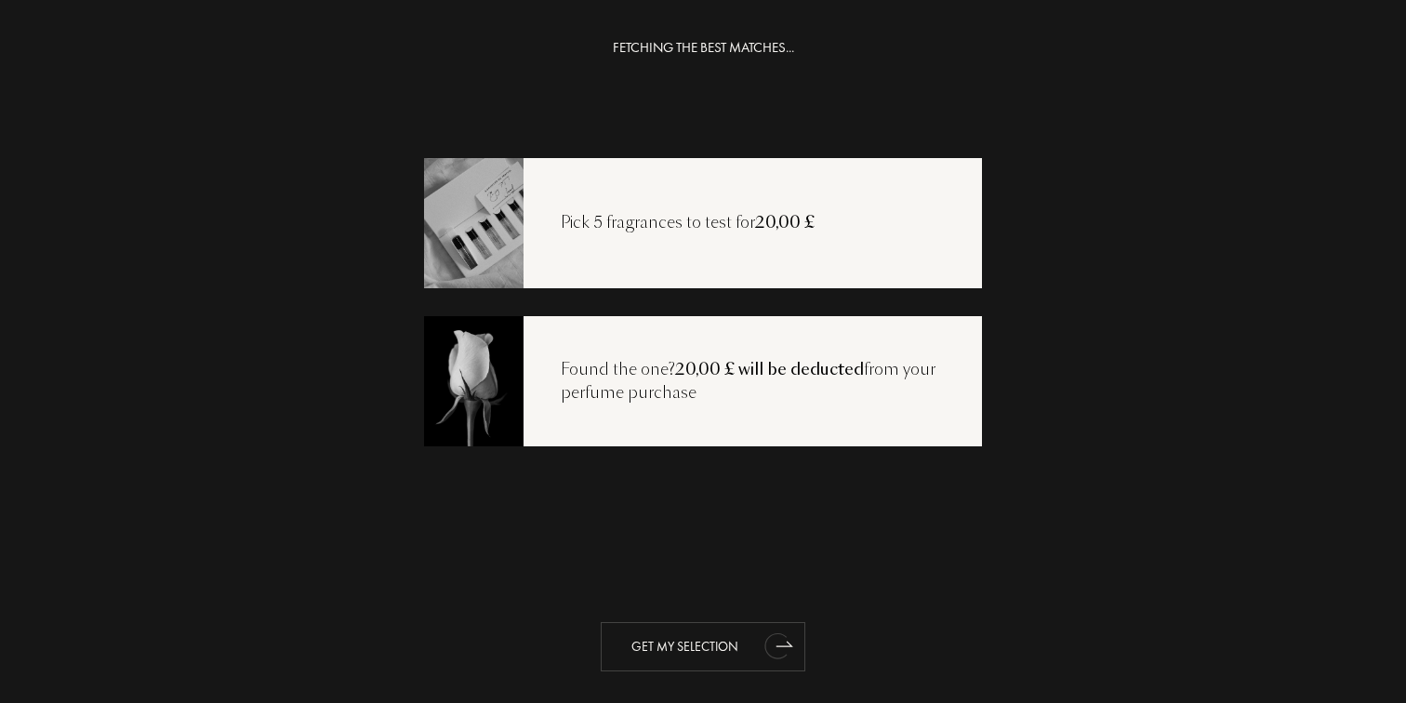
click at [772, 652] on icon "animation" at bounding box center [775, 646] width 23 height 26
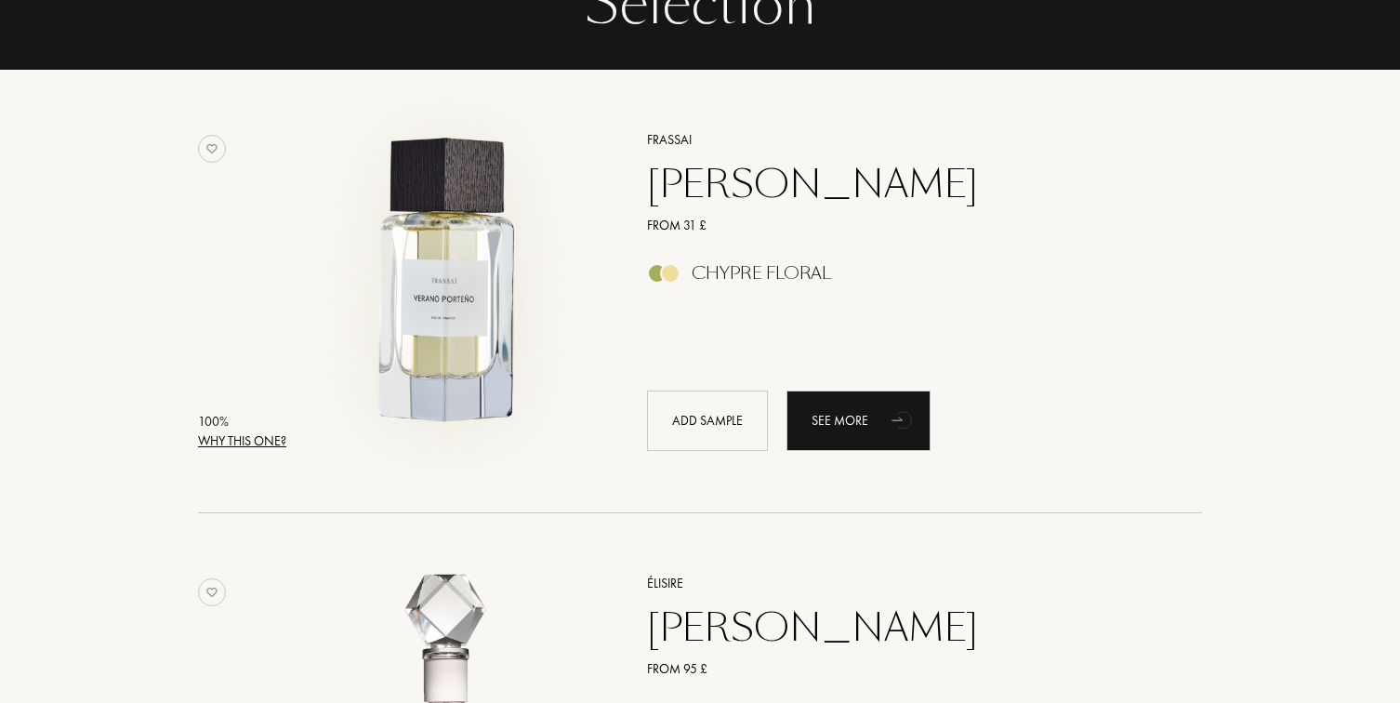
scroll to position [231, 0]
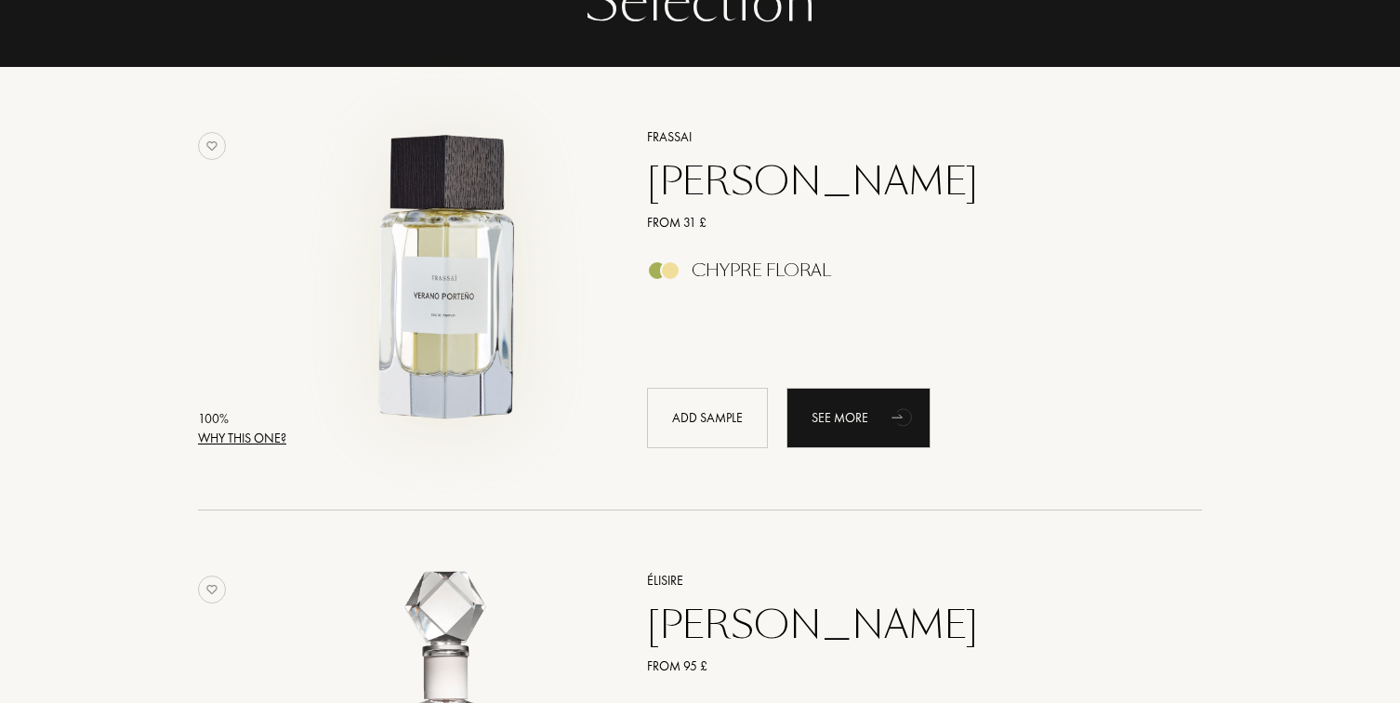
click at [442, 262] on img at bounding box center [449, 280] width 310 height 310
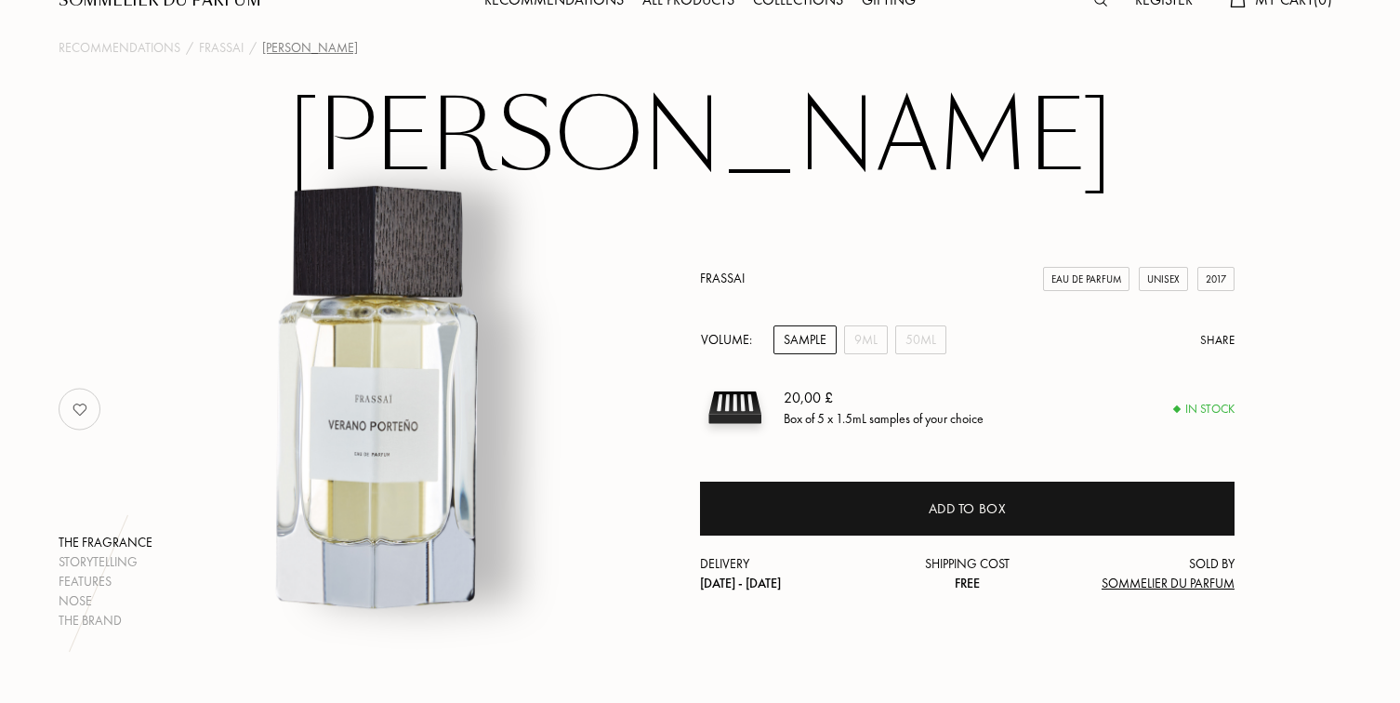
scroll to position [64, 0]
